Goal: Find specific page/section: Find specific page/section

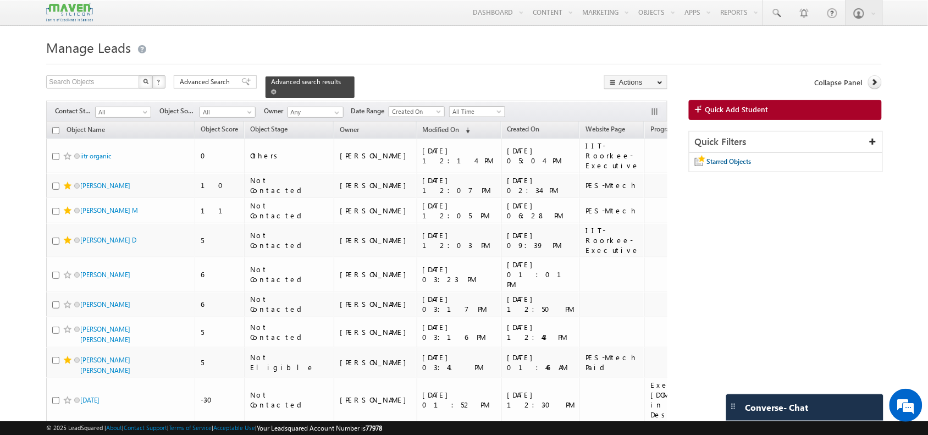
click at [276, 89] on span at bounding box center [273, 91] width 5 height 5
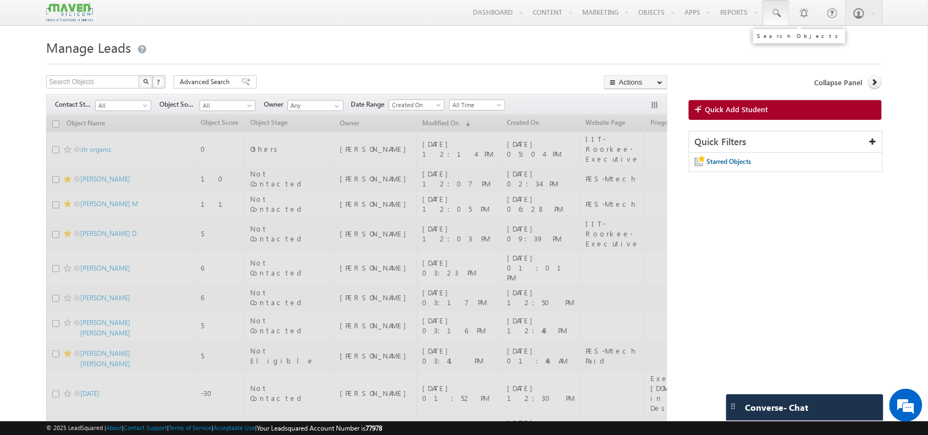
click at [773, 17] on span at bounding box center [776, 13] width 11 height 11
click at [778, 42] on input "6397244068" at bounding box center [842, 42] width 149 height 13
type input "6397244068"
